Goal: Transaction & Acquisition: Download file/media

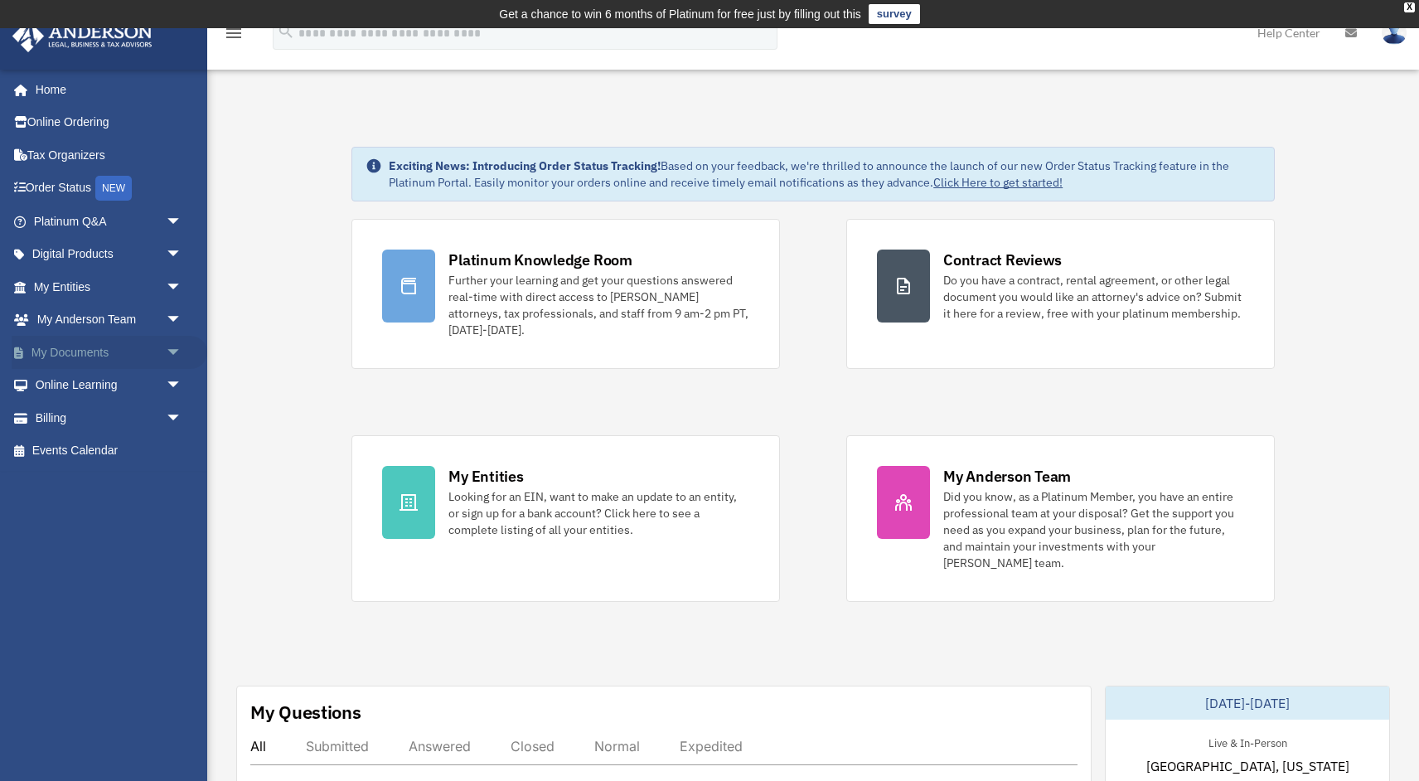
click at [176, 350] on span "arrow_drop_down" at bounding box center [182, 353] width 33 height 34
click at [86, 381] on link "Box" at bounding box center [115, 385] width 184 height 33
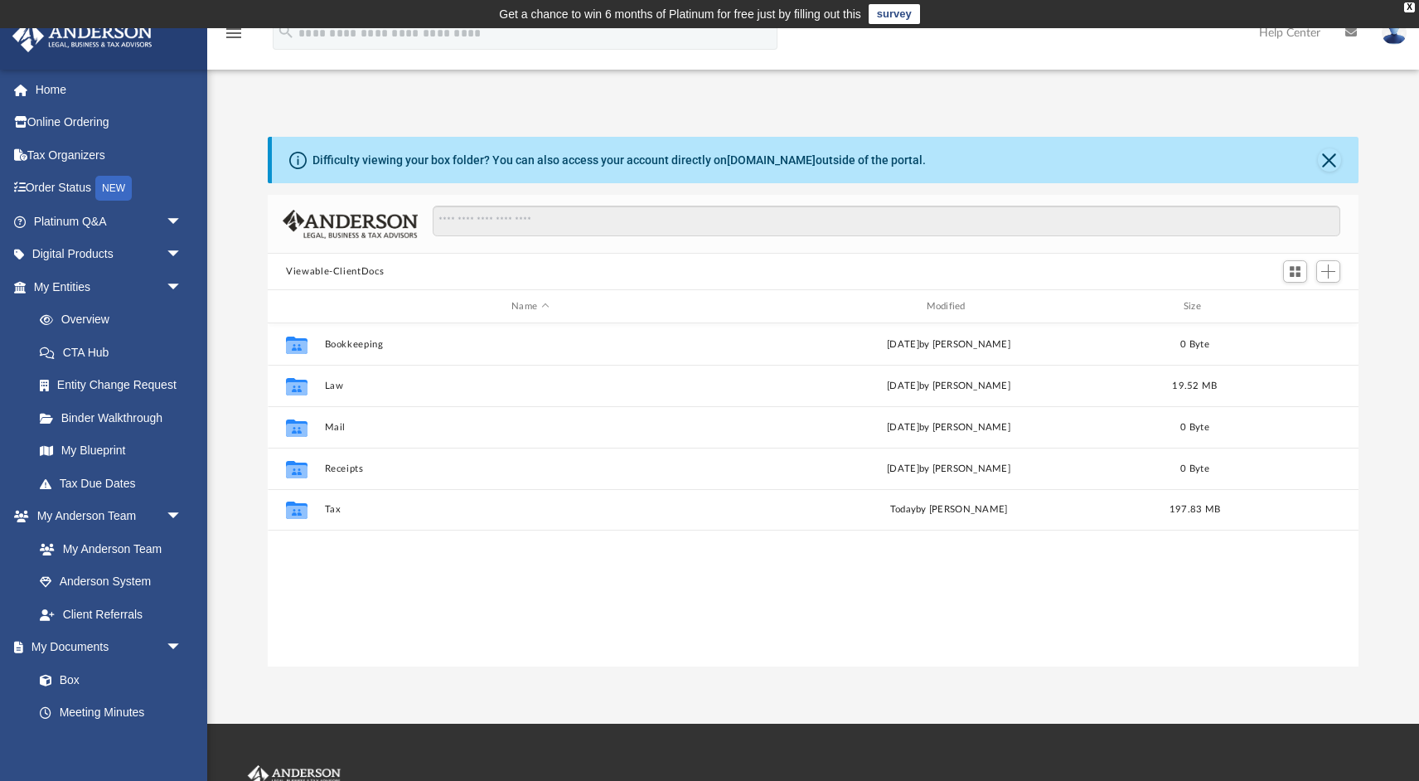
scroll to position [376, 1090]
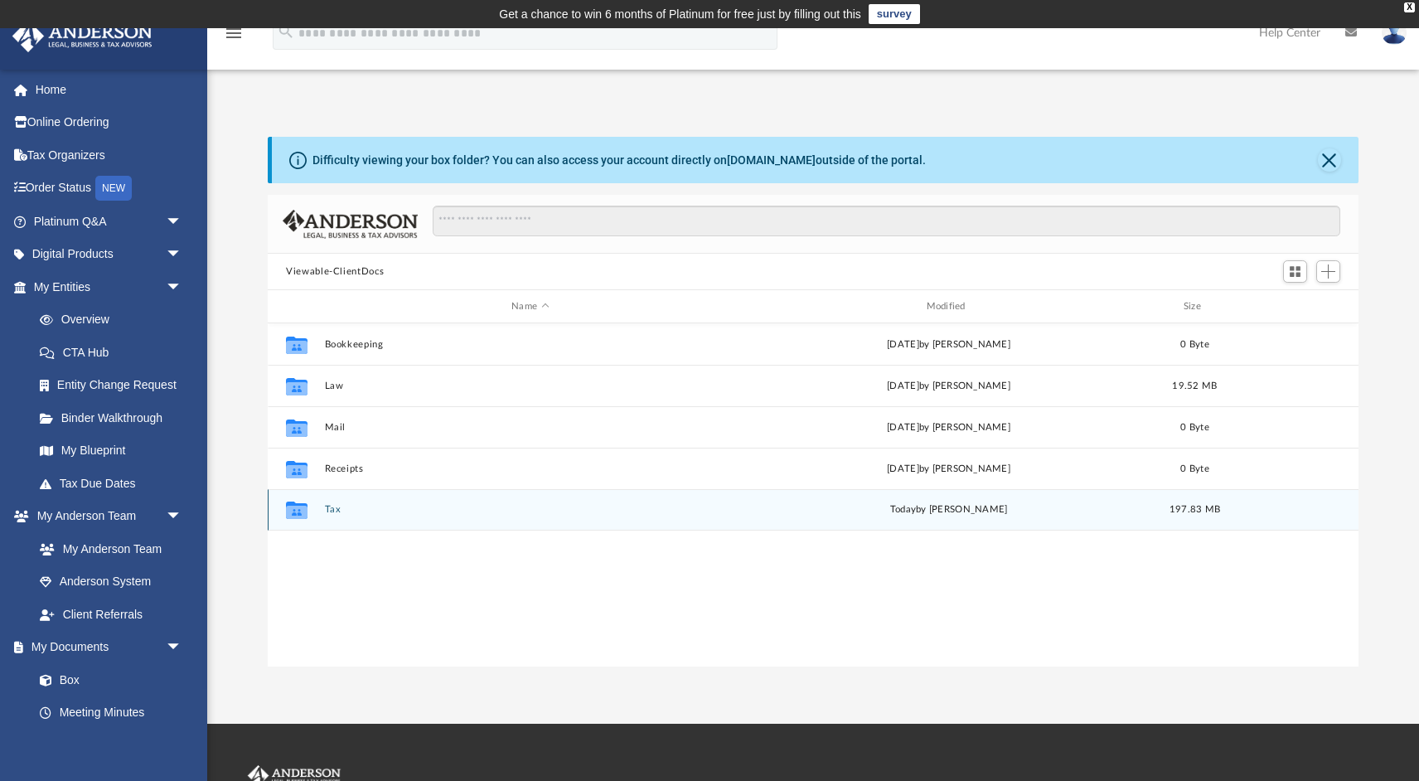
click at [335, 510] on button "Tax" at bounding box center [530, 509] width 411 height 11
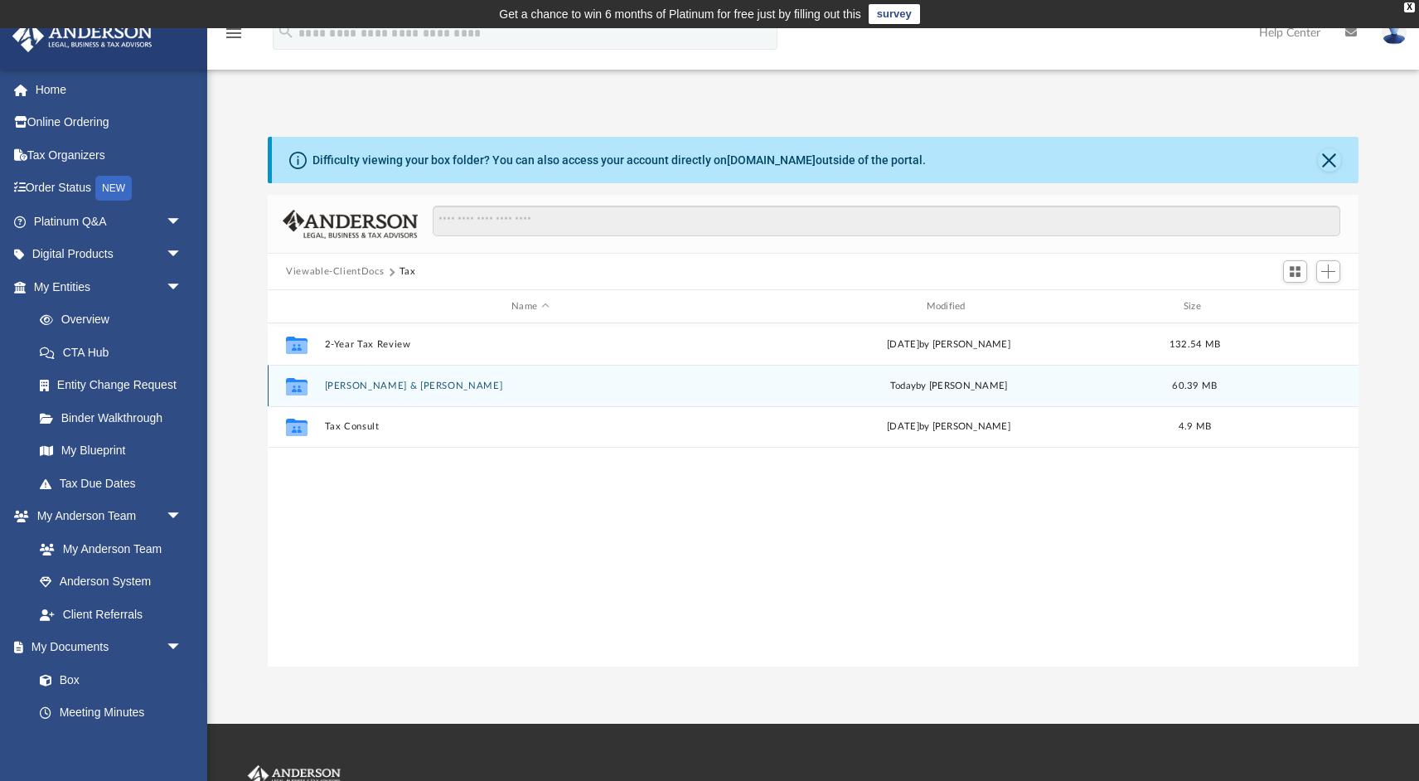
click at [352, 384] on button "[PERSON_NAME] & [PERSON_NAME]" at bounding box center [530, 385] width 411 height 11
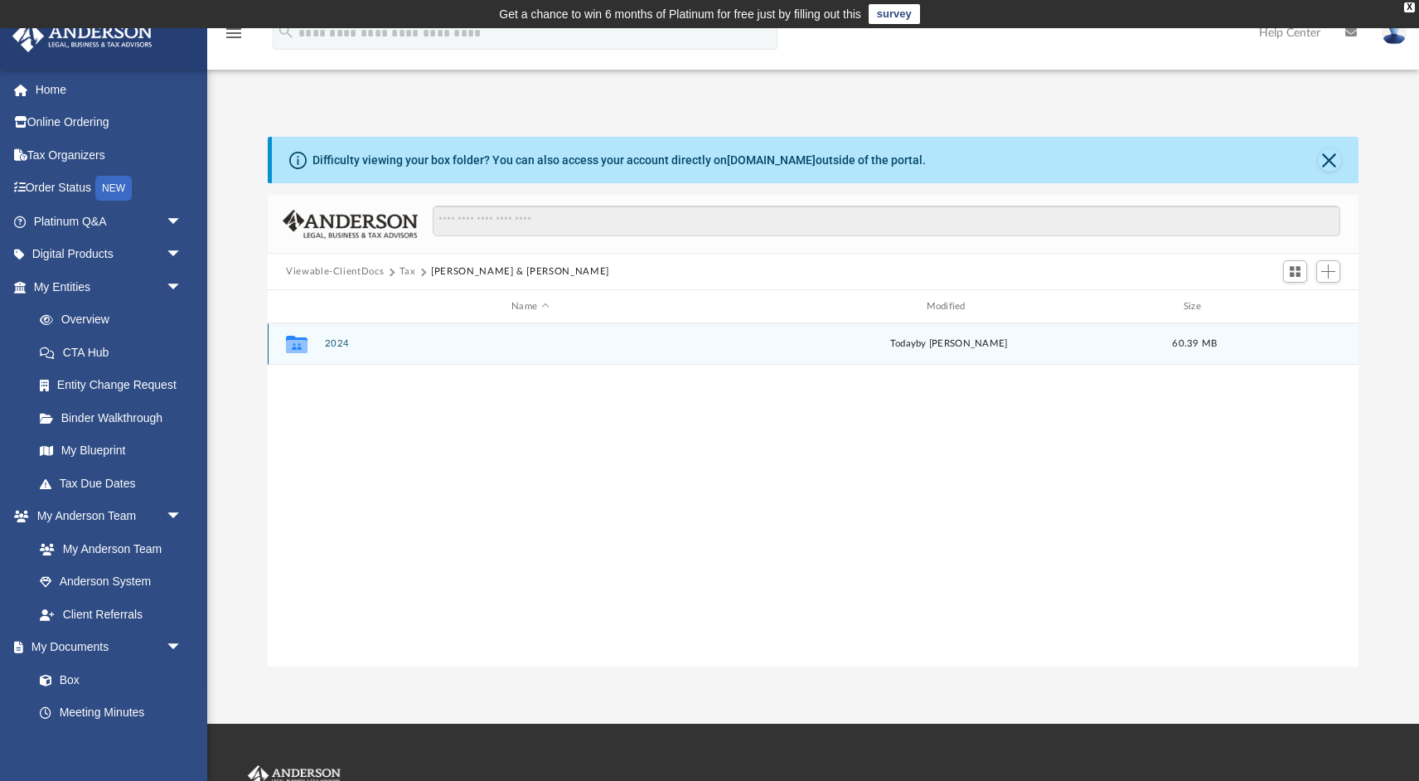
click at [335, 341] on button "2024" at bounding box center [530, 343] width 411 height 11
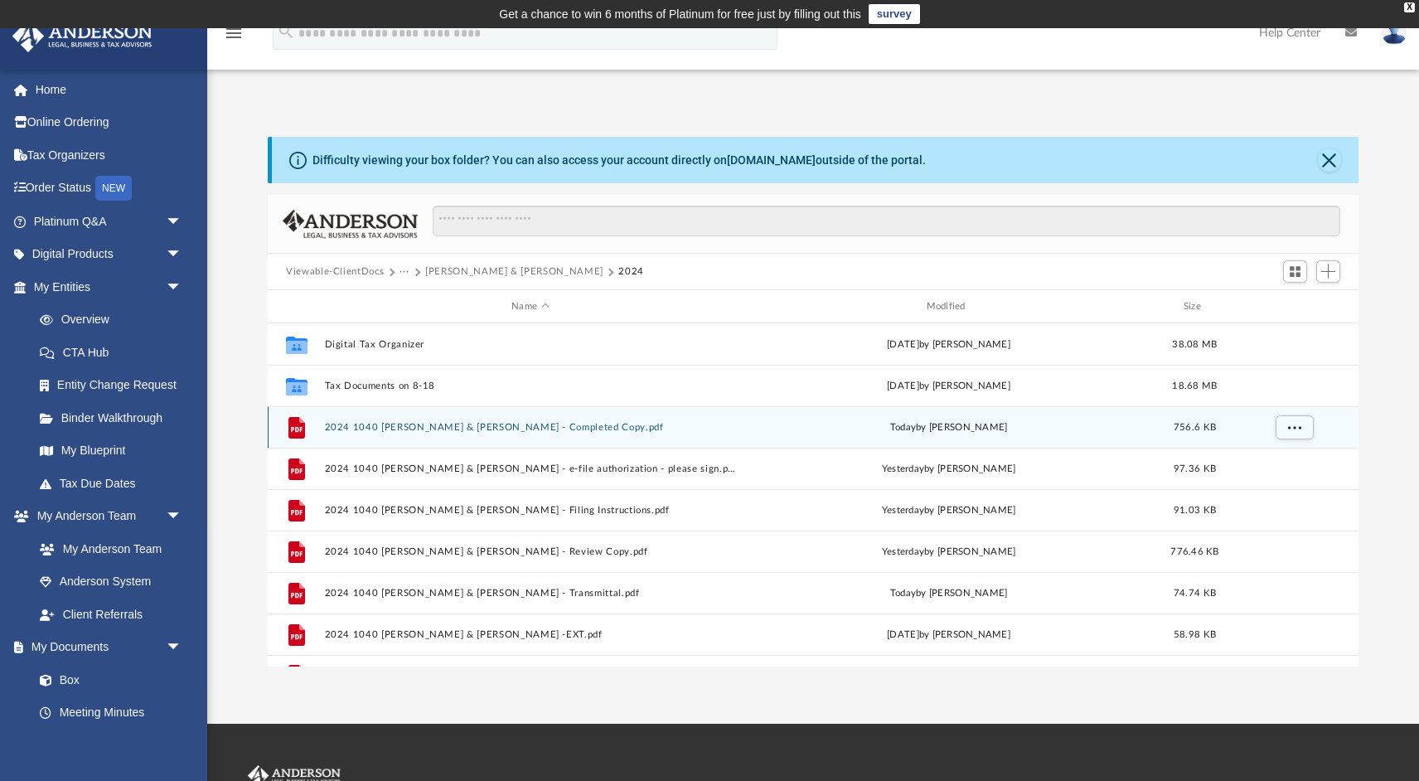
click at [539, 429] on button "2024 1040 [PERSON_NAME] & [PERSON_NAME] - Completed Copy.pdf" at bounding box center [530, 427] width 411 height 11
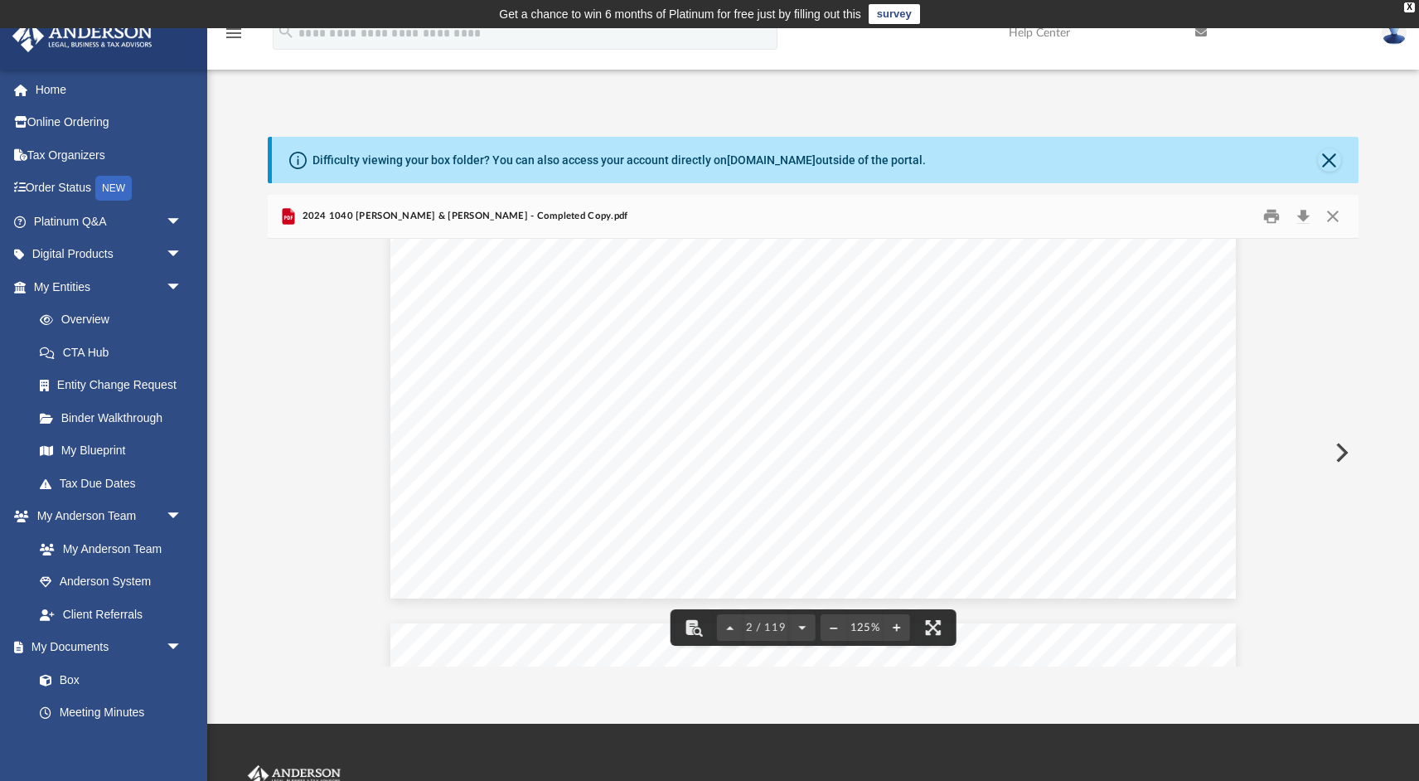
scroll to position [1897, 0]
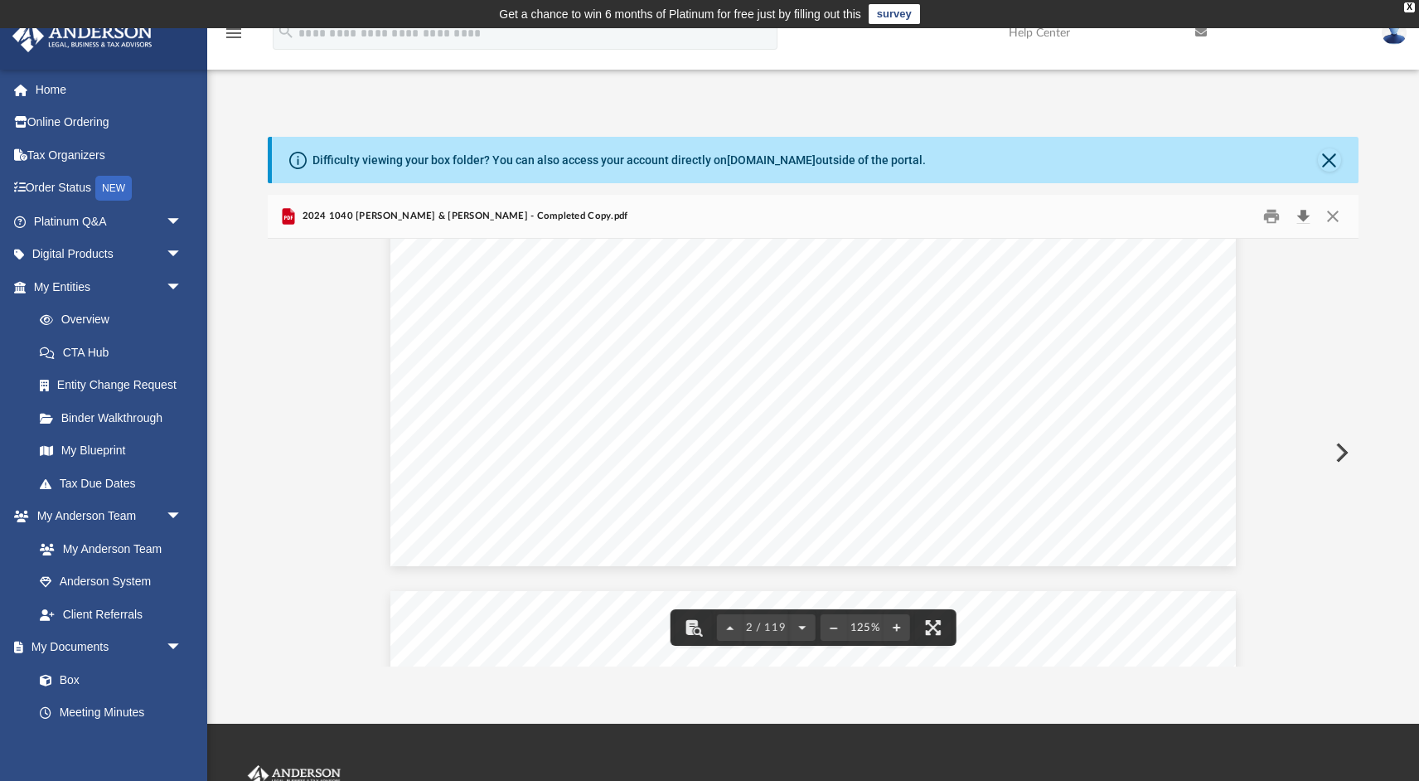
click at [1303, 220] on button "Download" at bounding box center [1303, 217] width 30 height 26
click at [1337, 217] on button "Close" at bounding box center [1332, 217] width 30 height 26
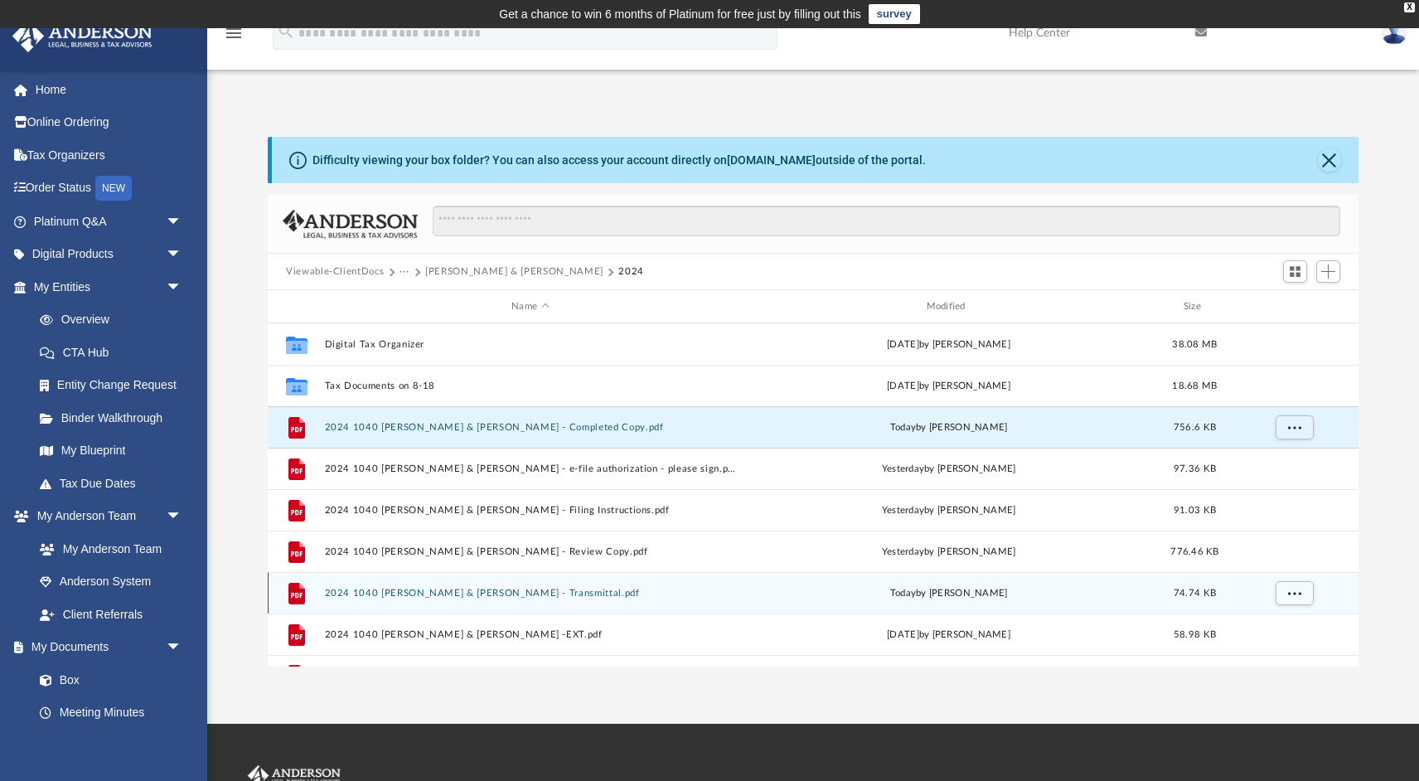
click at [471, 589] on button "2024 1040 [PERSON_NAME] & [PERSON_NAME] - Transmittal.pdf" at bounding box center [530, 592] width 411 height 11
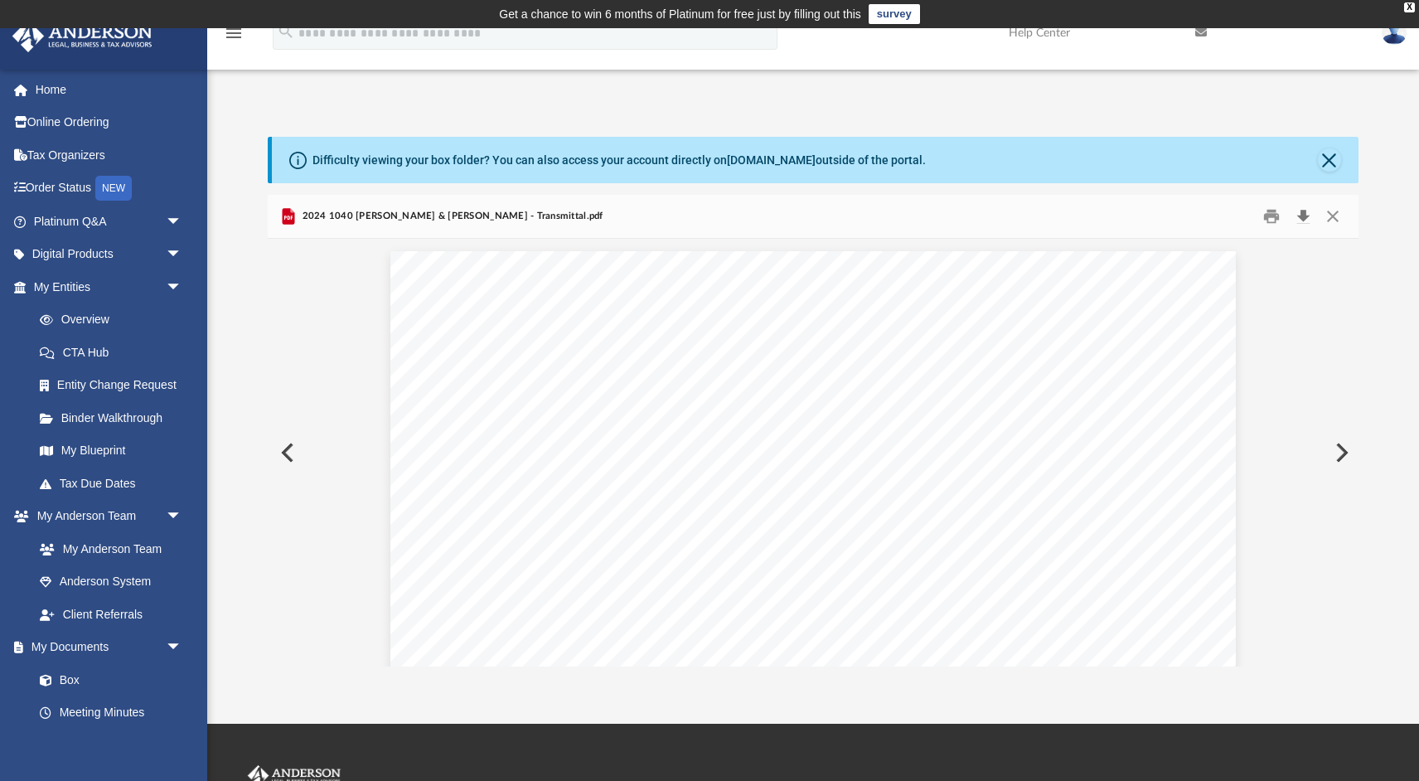
click at [1303, 220] on button "Download" at bounding box center [1303, 217] width 30 height 26
click at [1335, 218] on button "Close" at bounding box center [1332, 217] width 30 height 26
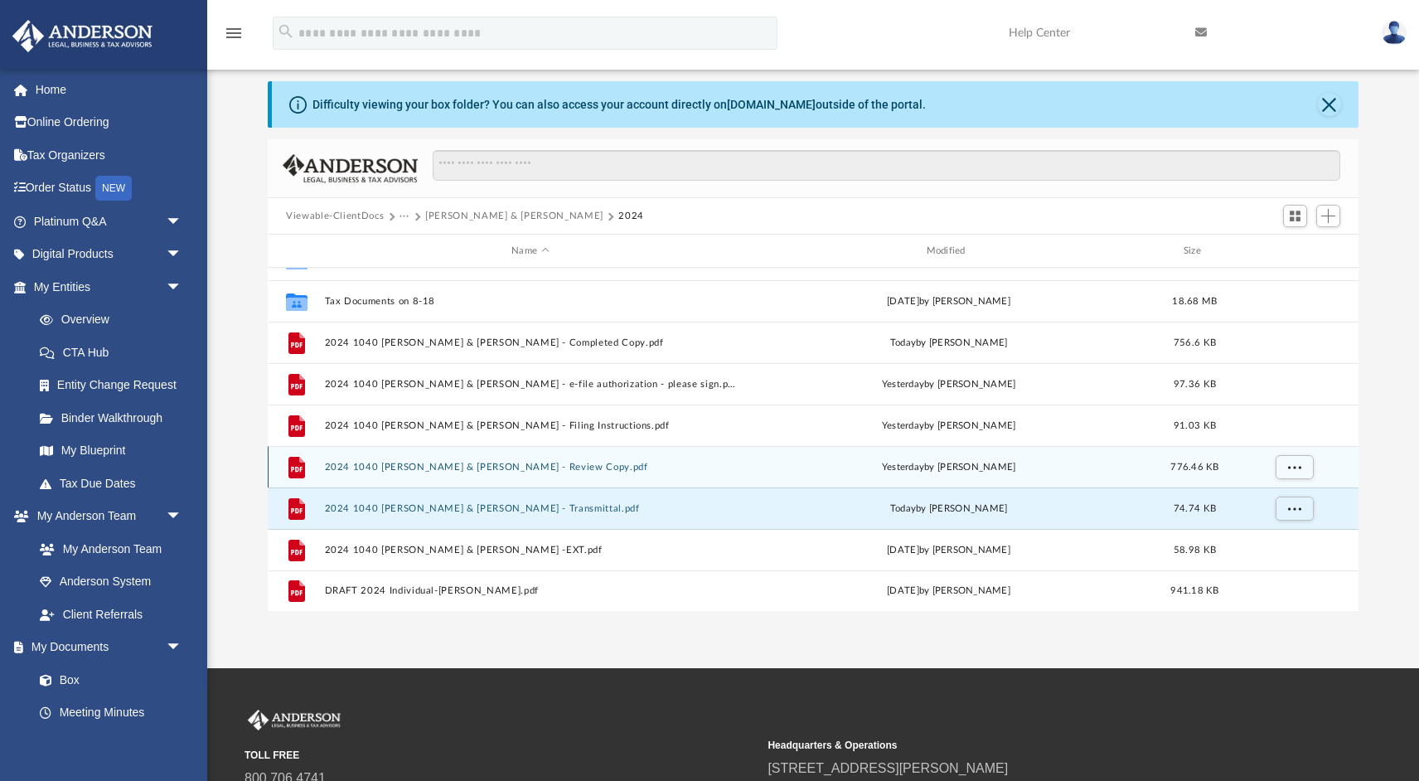
scroll to position [57, 0]
